Goal: Transaction & Acquisition: Purchase product/service

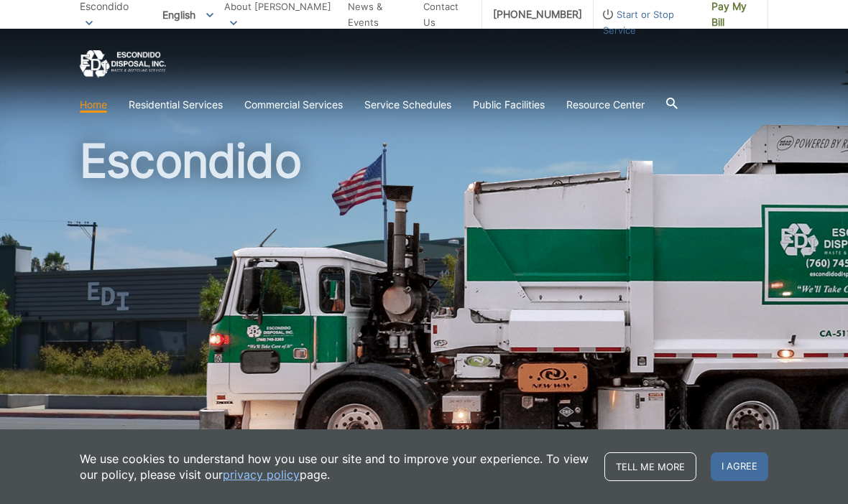
scroll to position [42, 0]
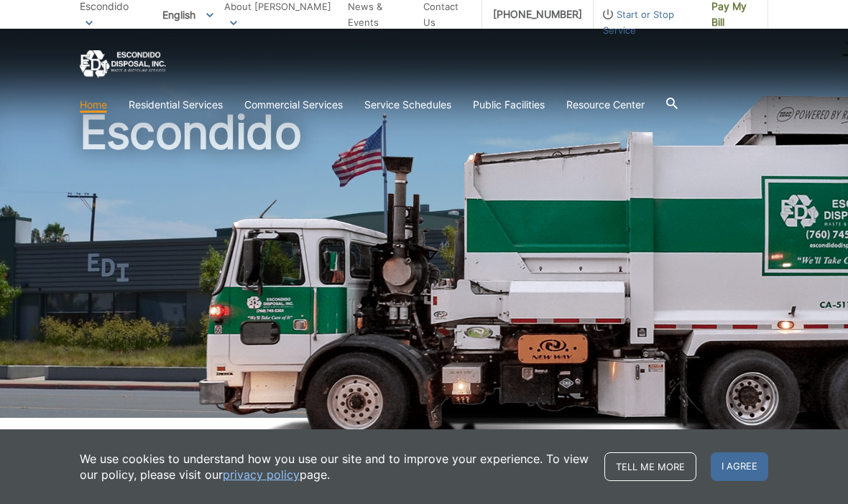
click at [817, 72] on div "Home Residential Services Curbside Pickup Recycling Organic Recycling Trash Hou…" at bounding box center [424, 74] width 848 height 90
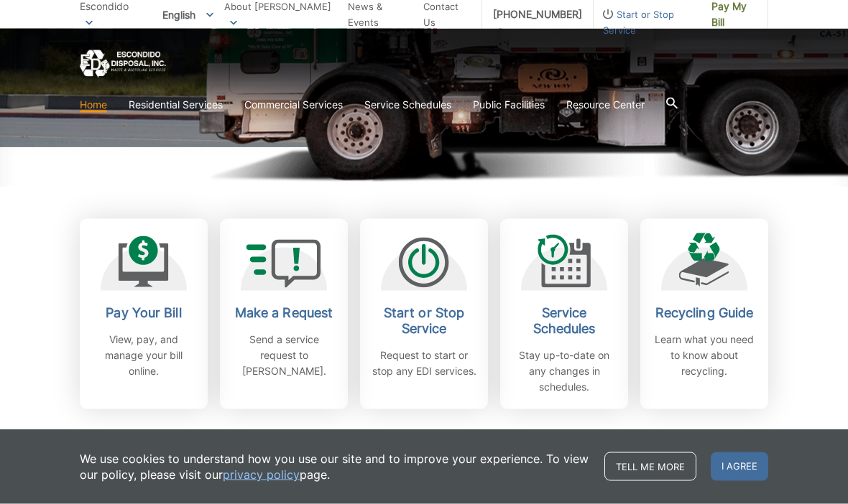
scroll to position [324, 0]
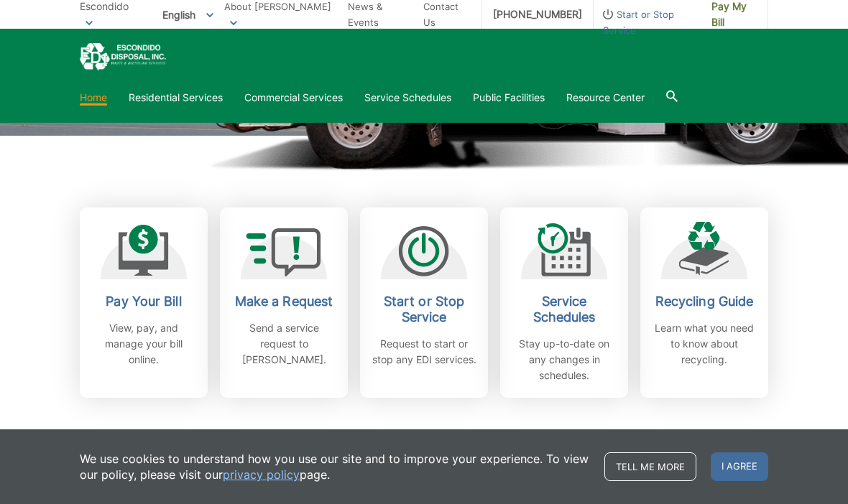
click at [164, 313] on div "Pay Your Bill View, pay, and manage your bill online." at bounding box center [143, 331] width 106 height 74
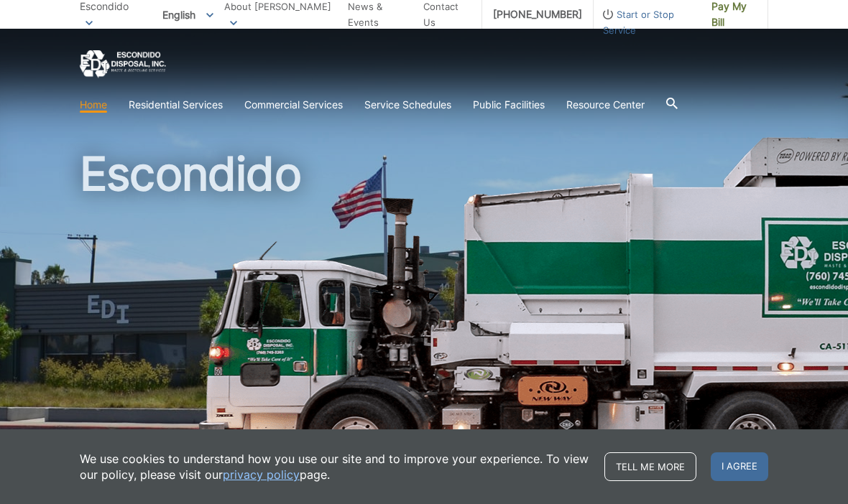
click at [744, 474] on span "I agree" at bounding box center [738, 466] width 57 height 29
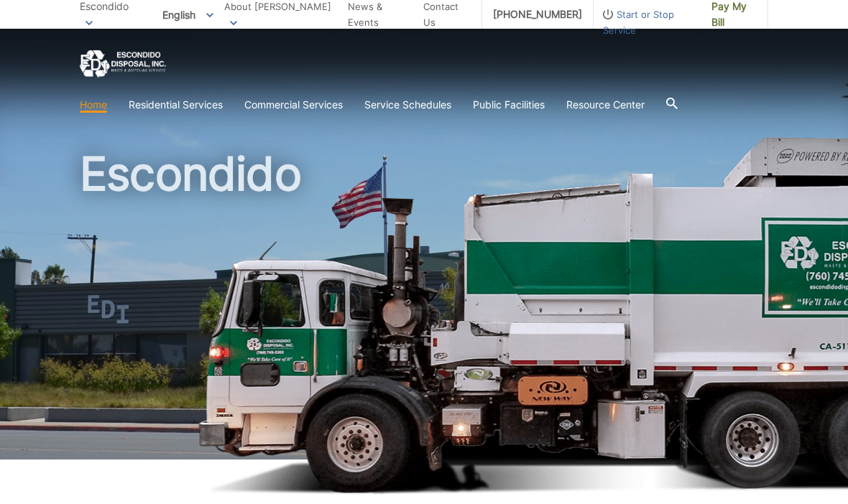
click at [94, 93] on section "Home Residential Services Curbside Pickup Recycling Organic Recycling Trash Hou…" at bounding box center [424, 104] width 688 height 27
click at [101, 105] on link "Home" at bounding box center [93, 105] width 27 height 16
click at [174, 106] on link "Residential Services" at bounding box center [176, 105] width 94 height 16
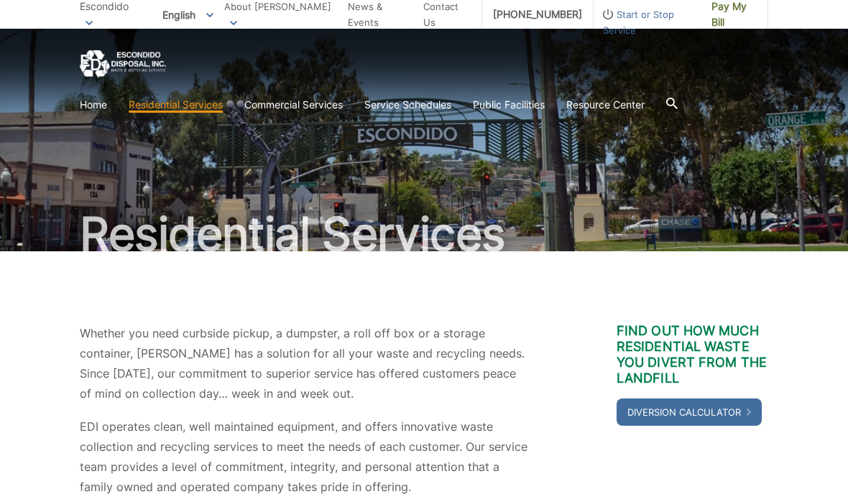
click at [106, 65] on img "EDCD logo. Return to the homepage." at bounding box center [123, 64] width 86 height 28
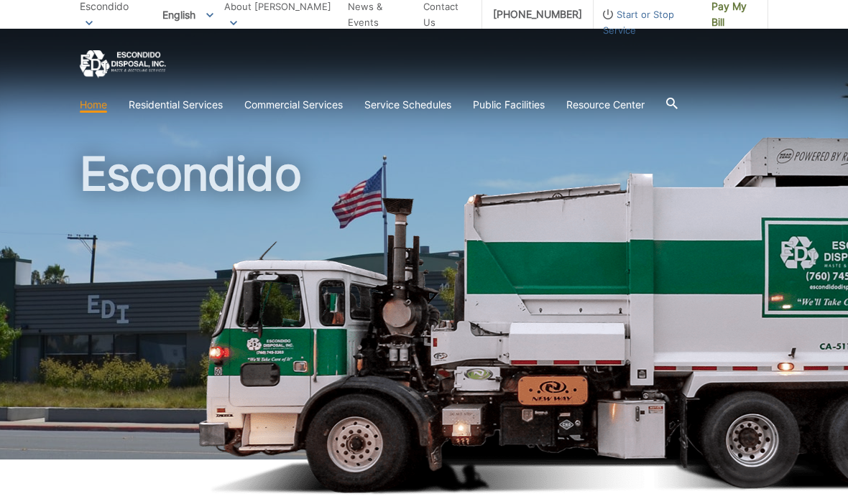
click at [721, 10] on span "Pay My Bill" at bounding box center [733, 15] width 45 height 32
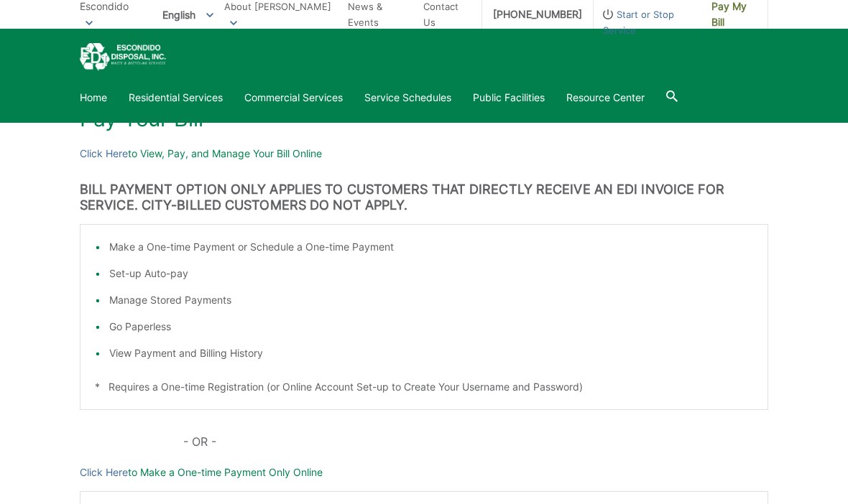
scroll to position [216, 0]
click at [229, 363] on div "Make a One-time Payment or Schedule a One-time Payment Set-up Auto-pay Manage S…" at bounding box center [424, 319] width 688 height 186
click at [111, 350] on li "View Payment and Billing History" at bounding box center [431, 355] width 644 height 16
click at [210, 360] on li "View Payment and Billing History" at bounding box center [431, 355] width 644 height 16
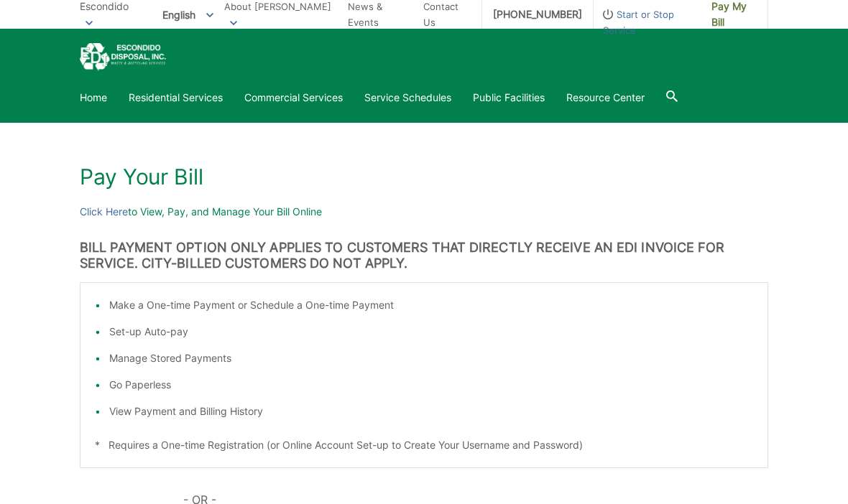
scroll to position [157, 0]
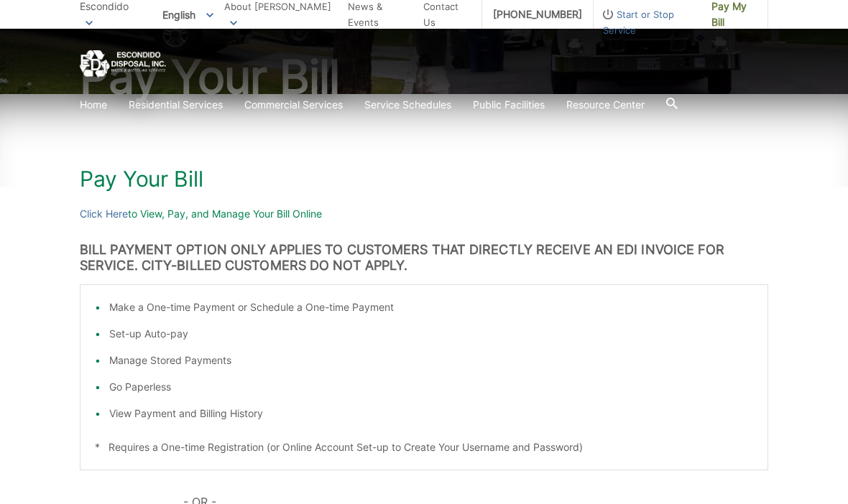
click at [172, 173] on h1 "Pay Your Bill" at bounding box center [424, 179] width 688 height 26
click at [97, 211] on link "Click Here" at bounding box center [104, 214] width 48 height 16
click at [450, 459] on div "Make a One-time Payment or Schedule a One-time Payment Set-up Auto-pay Manage S…" at bounding box center [424, 377] width 688 height 186
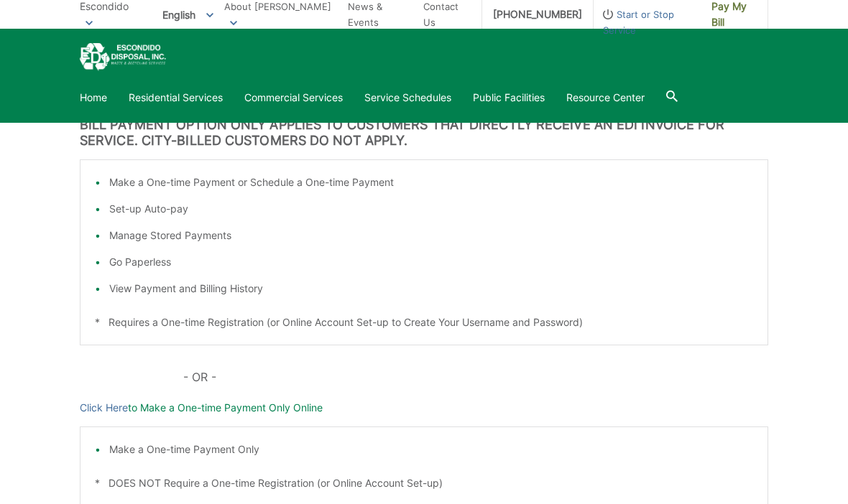
scroll to position [0, 0]
